Goal: Find specific page/section: Find specific page/section

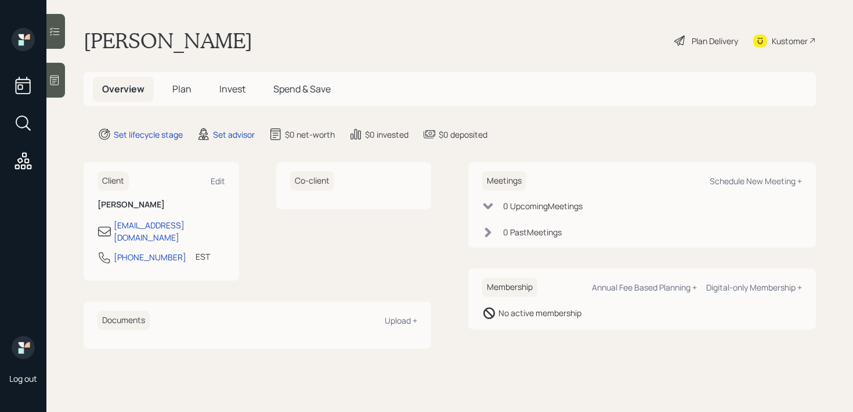
click at [794, 45] on div "Kustomer" at bounding box center [790, 41] width 36 height 12
